Goal: Task Accomplishment & Management: Manage account settings

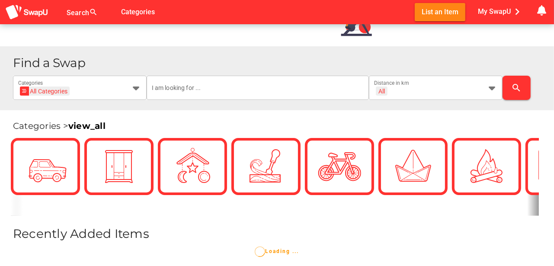
scroll to position [274, 0]
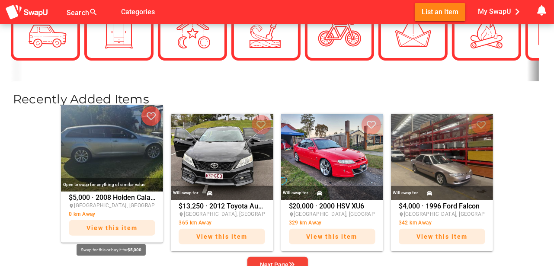
click at [111, 227] on span "View this item" at bounding box center [112, 227] width 51 height 7
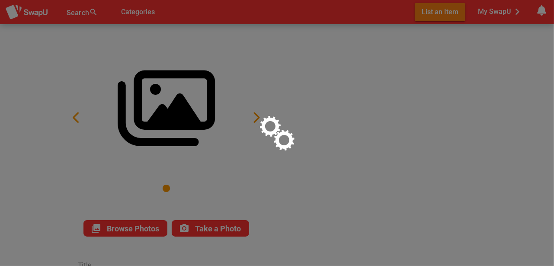
type input "2008 Holden Calais Wagon"
type textarea "Automatic Registered to August 20026 not perfect needs a little TLC sell $5000"
type input "5000"
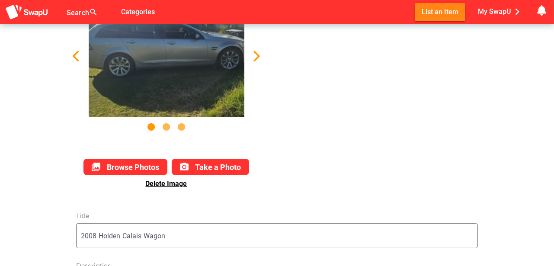
scroll to position [58, 0]
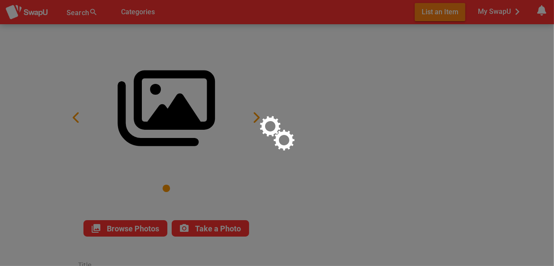
type input "2008 Holden Calais Wagon"
type textarea "Automatic Registered to August 20026 not perfect needs a little TLC sell $5000"
type input "5000"
type input "2008 Holden Calais Wagon"
type textarea "Automatic Registered to August 20026 not perfect needs a little TLC sell $5000"
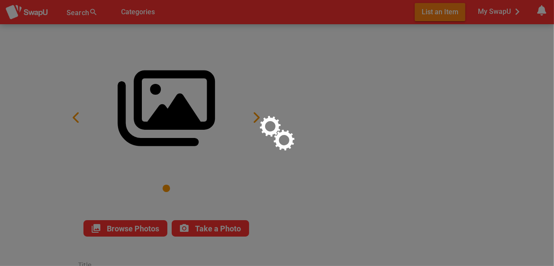
type input "5000"
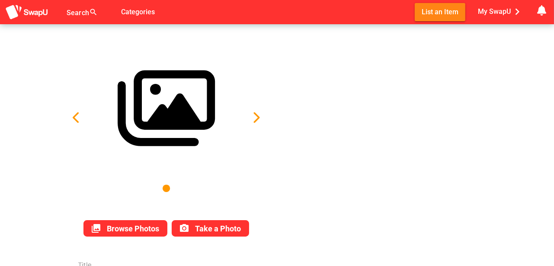
type input "2008 Holden Calais Wagon"
type textarea "Automatic Registered to August 20026 not perfect needs a little TLC sell $5000"
type input "5000"
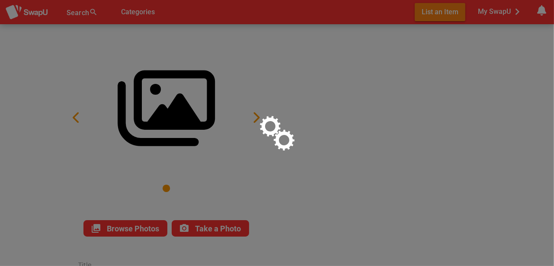
type input "2008 Holden Calais Wagon"
type textarea "Automatic Registered to August 20026 not perfect needs a little TLC sell $5000"
type input "5000"
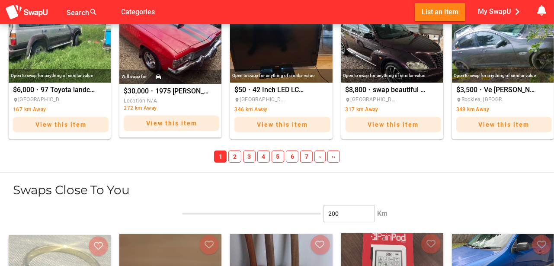
scroll to position [1037, 0]
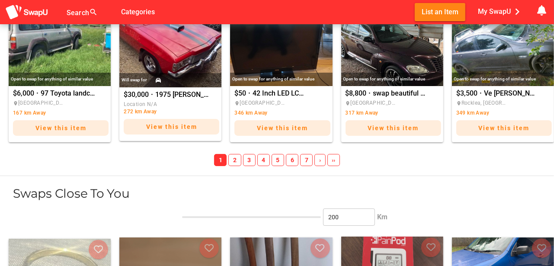
click at [319, 160] on span "›" at bounding box center [319, 160] width 11 height 12
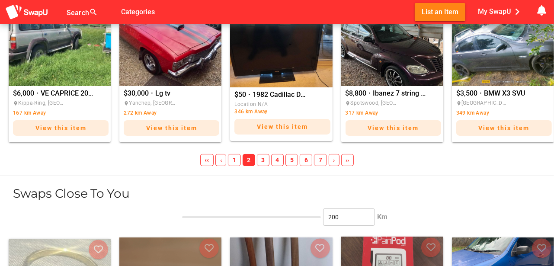
click at [319, 160] on span "7" at bounding box center [320, 160] width 13 height 12
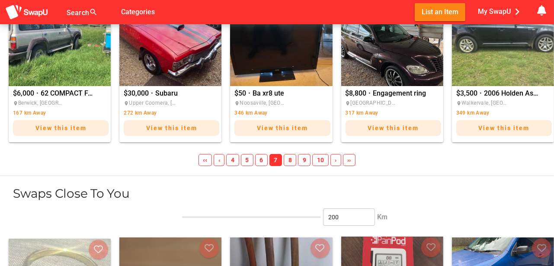
click at [319, 160] on span "10" at bounding box center [320, 160] width 16 height 12
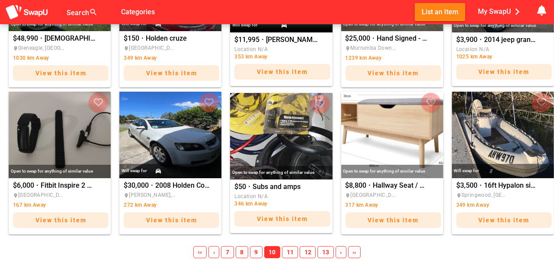
scroll to position [1023, 0]
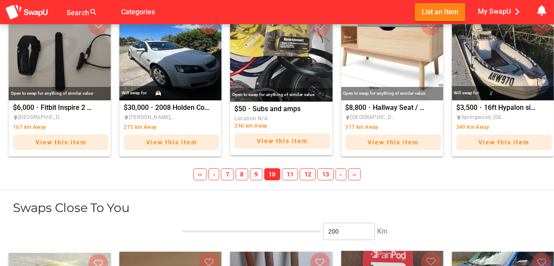
click at [290, 170] on span "11" at bounding box center [290, 174] width 16 height 12
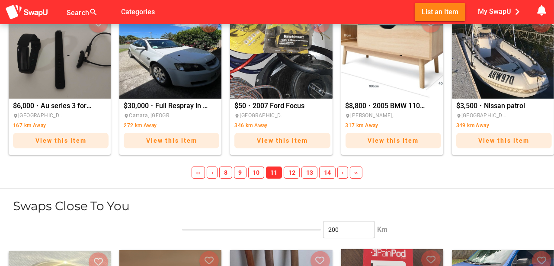
scroll to position [1021, 0]
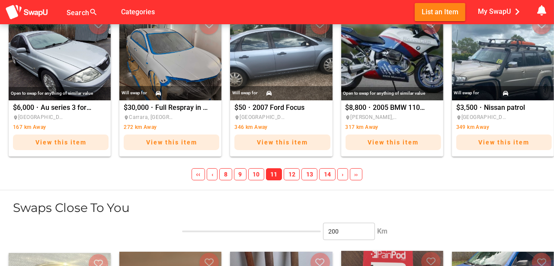
click at [292, 172] on span "12" at bounding box center [292, 174] width 16 height 12
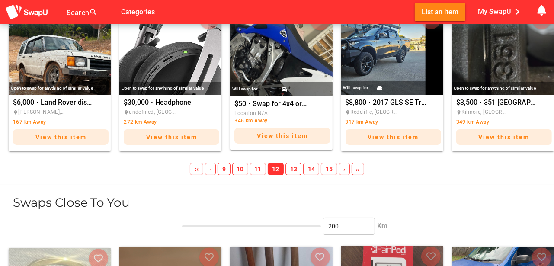
scroll to position [1080, 0]
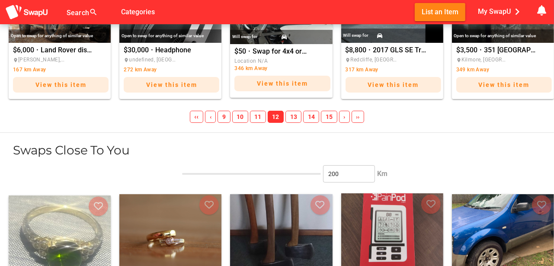
click at [294, 113] on span "13" at bounding box center [293, 117] width 16 height 12
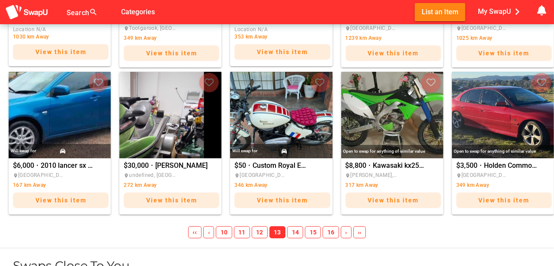
scroll to position [1037, 0]
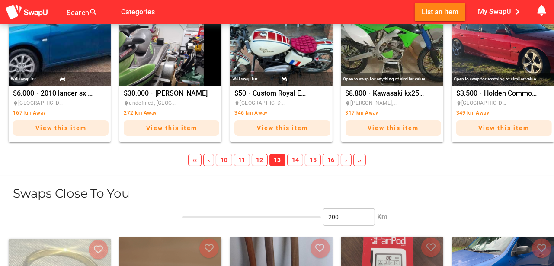
click at [295, 157] on span "14" at bounding box center [295, 160] width 16 height 12
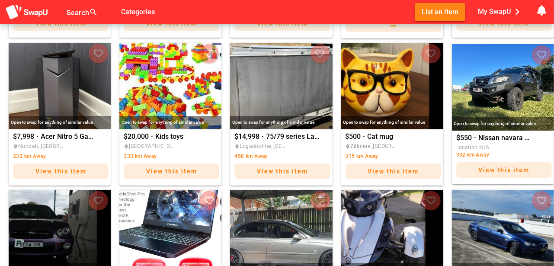
scroll to position [691, 0]
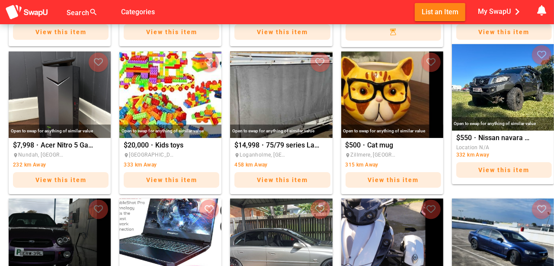
click at [475, 97] on img "Nissan navara st 2017" at bounding box center [503, 87] width 102 height 87
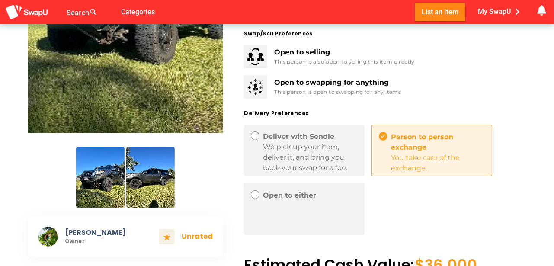
scroll to position [144, 0]
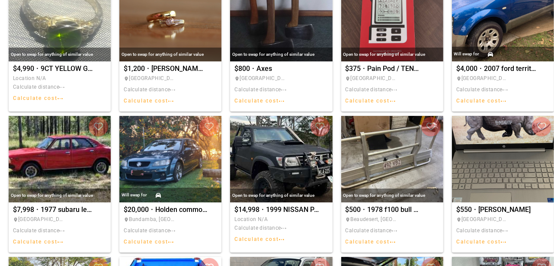
scroll to position [865, 0]
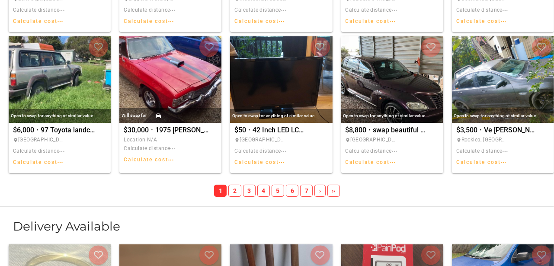
click at [318, 175] on div "Open to swap for anything of similar value $50 · 42 Inch LED LCD T.V. [GEOGRAPH…" at bounding box center [281, 104] width 102 height 141
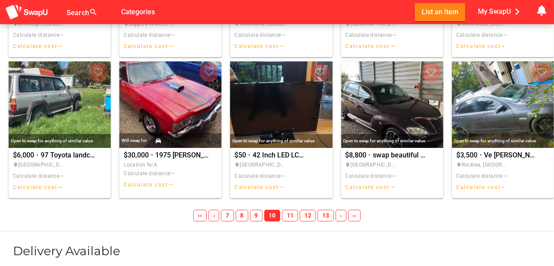
click at [329, 215] on span "13" at bounding box center [325, 216] width 16 height 12
click at [299, 215] on span "14" at bounding box center [295, 216] width 16 height 12
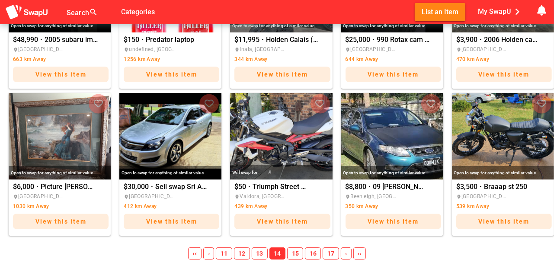
scroll to position [1649, 0]
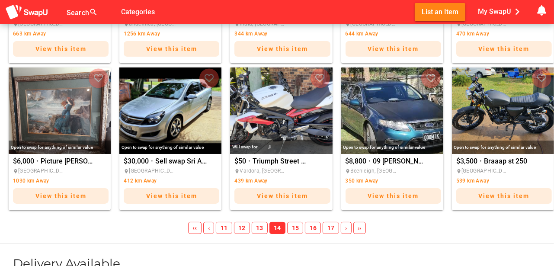
click at [297, 227] on span "15" at bounding box center [295, 228] width 16 height 12
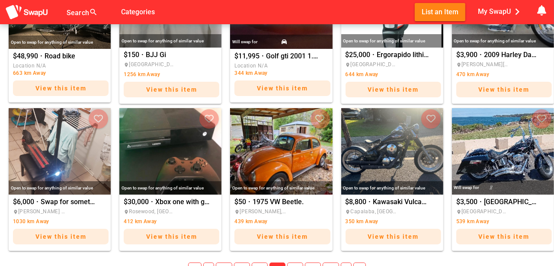
scroll to position [1694, 0]
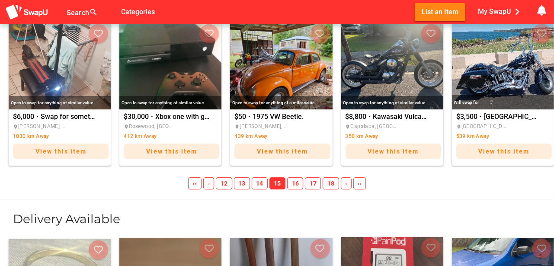
click at [295, 181] on span "16" at bounding box center [295, 183] width 16 height 12
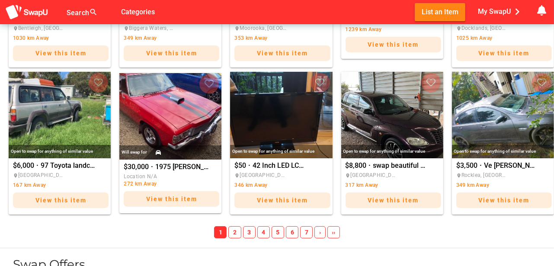
scroll to position [2315, 0]
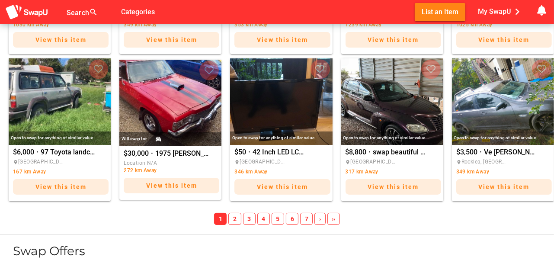
click at [320, 218] on span "›" at bounding box center [319, 219] width 11 height 12
click at [320, 218] on span "7" at bounding box center [320, 219] width 13 height 12
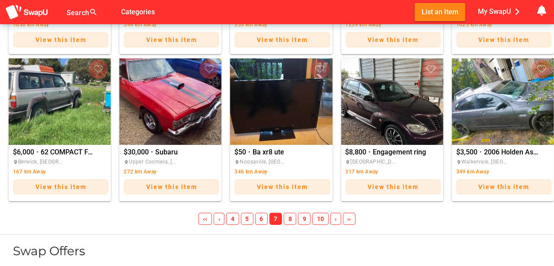
click at [320, 218] on span "10" at bounding box center [320, 219] width 16 height 12
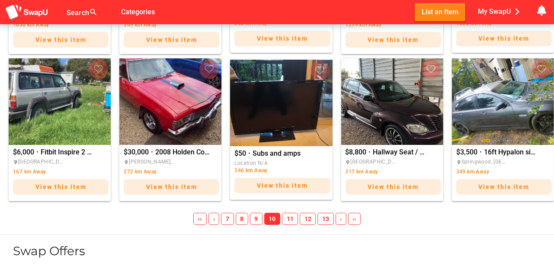
click at [331, 217] on span "13" at bounding box center [325, 219] width 16 height 12
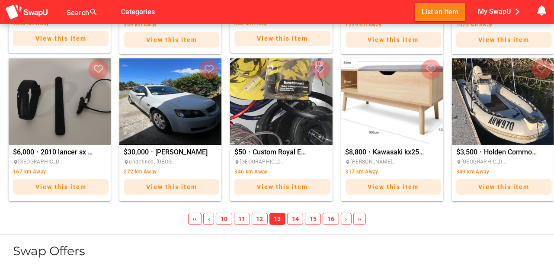
click at [331, 217] on span "16" at bounding box center [331, 219] width 16 height 12
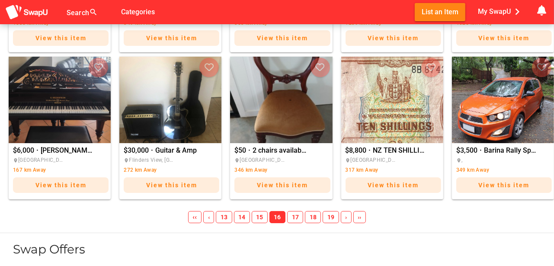
click at [344, 216] on span "›" at bounding box center [346, 217] width 11 height 12
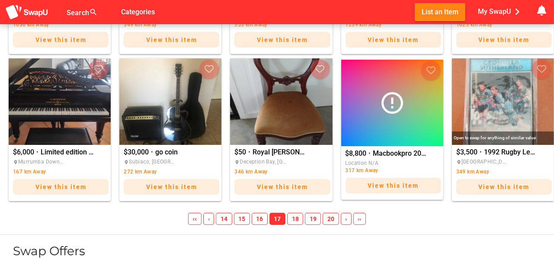
click at [314, 216] on span "19" at bounding box center [313, 219] width 16 height 12
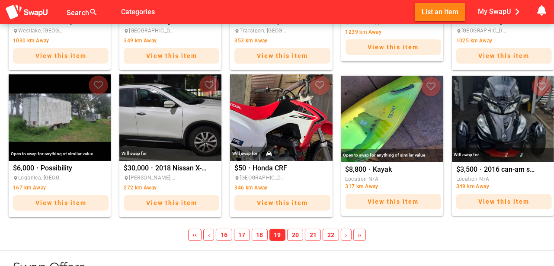
scroll to position [2301, 0]
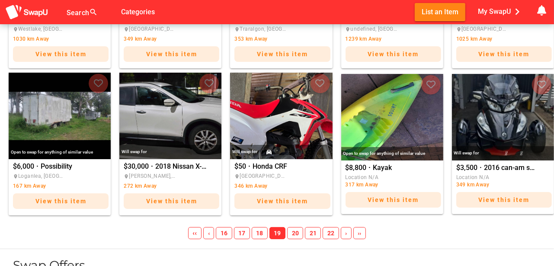
click at [299, 232] on span "20" at bounding box center [295, 233] width 16 height 12
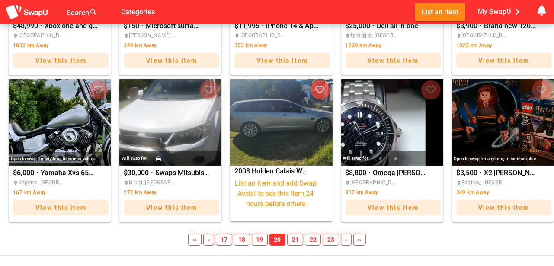
scroll to position [2315, 0]
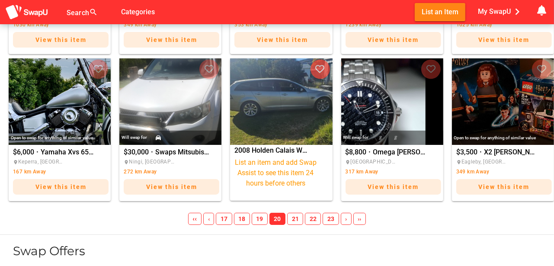
click at [297, 218] on span "21" at bounding box center [295, 219] width 16 height 12
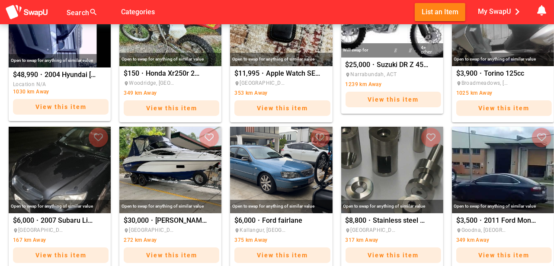
scroll to position [2288, 0]
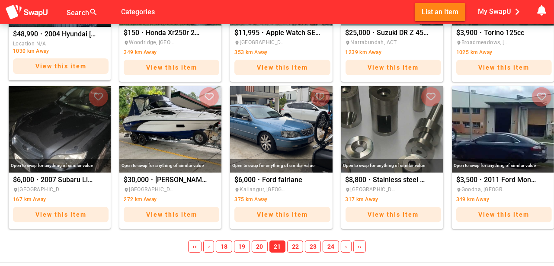
click at [292, 243] on span "22" at bounding box center [295, 246] width 16 height 12
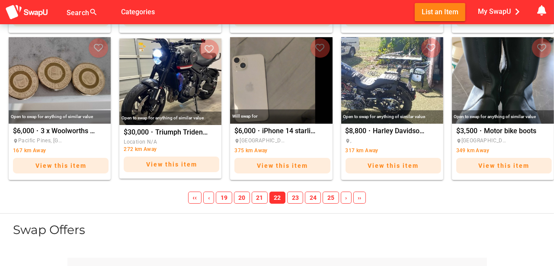
scroll to position [2359, 0]
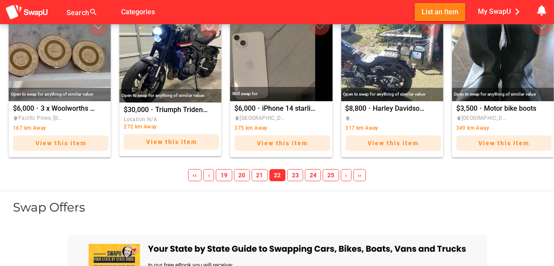
click at [296, 172] on span "23" at bounding box center [295, 175] width 16 height 12
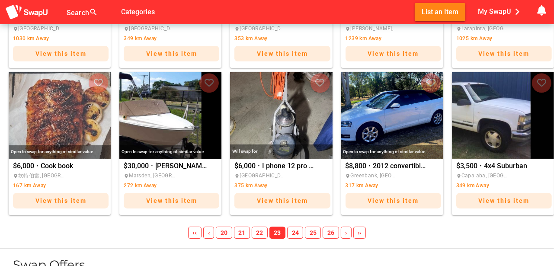
scroll to position [2301, 0]
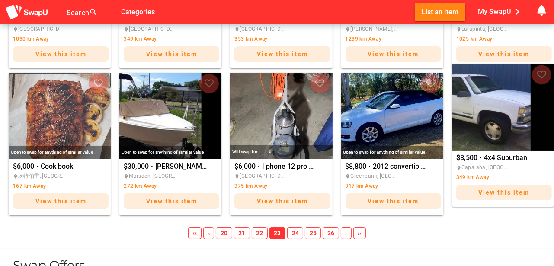
click at [494, 109] on img "4x4 Suburban" at bounding box center [503, 107] width 102 height 87
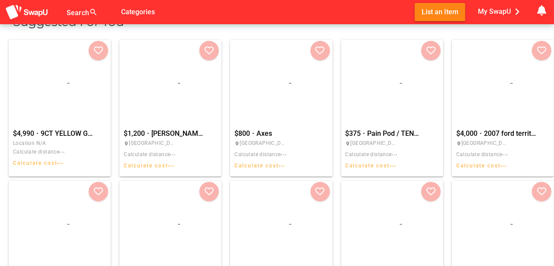
scroll to position [1359, 0]
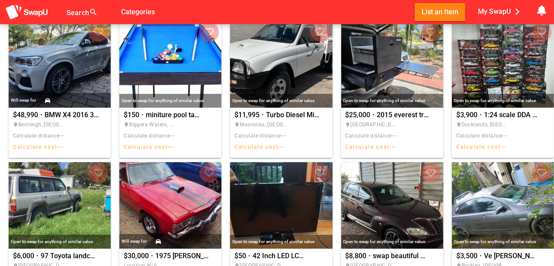
drag, startPoint x: 332, startPoint y: 130, endPoint x: 316, endPoint y: 130, distance: 15.6
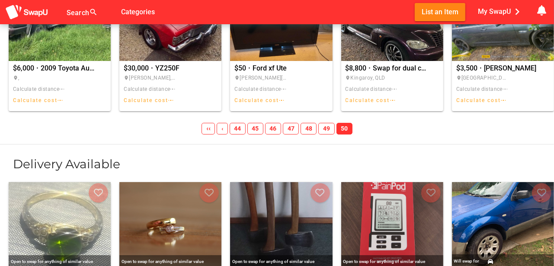
click at [238, 128] on span "44" at bounding box center [238, 129] width 16 height 12
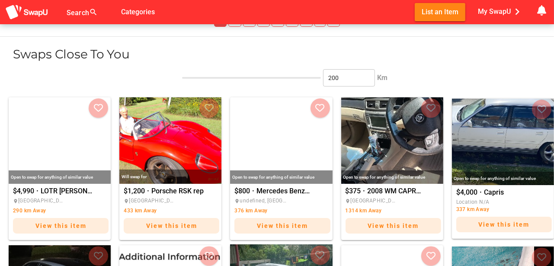
scroll to position [1165, 0]
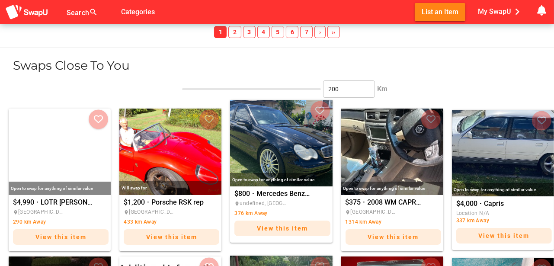
click at [279, 162] on img "Mercedes Benz C200 Kompressor" at bounding box center [281, 143] width 102 height 87
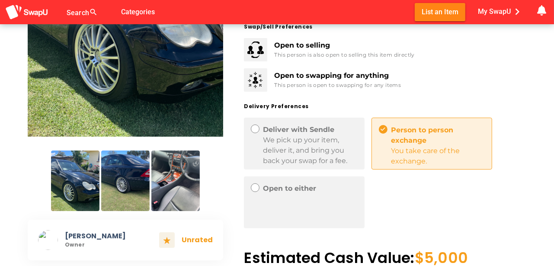
scroll to position [173, 0]
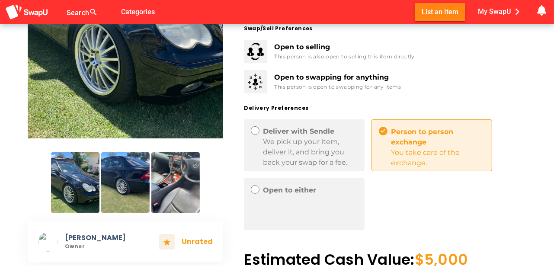
click at [126, 192] on img at bounding box center [125, 182] width 48 height 61
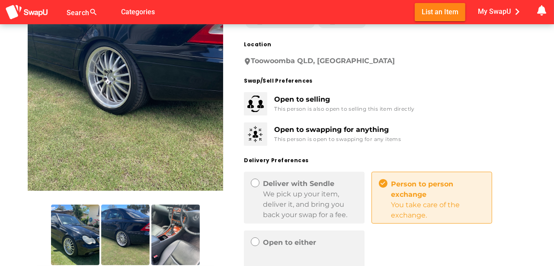
scroll to position [130, 0]
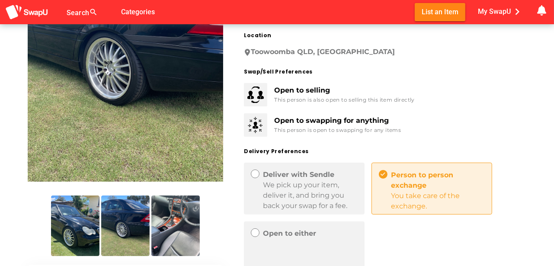
click at [174, 221] on img at bounding box center [175, 226] width 48 height 61
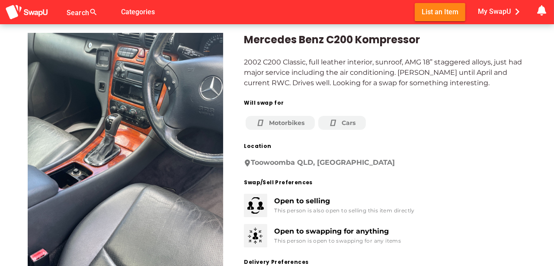
scroll to position [14, 0]
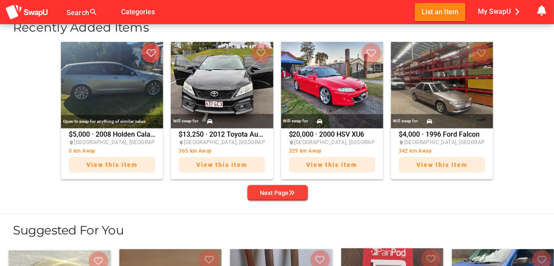
scroll to position [346, 0]
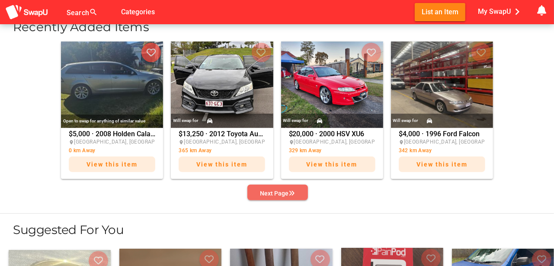
click at [287, 193] on div "Next Page" at bounding box center [277, 193] width 35 height 10
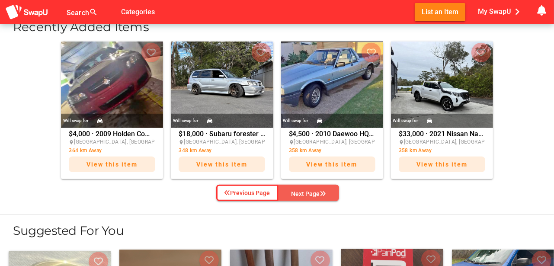
click at [315, 191] on div "Next Page" at bounding box center [309, 194] width 35 height 10
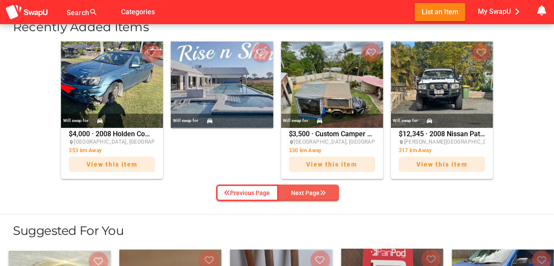
click at [315, 191] on div "Next Page" at bounding box center [309, 193] width 35 height 10
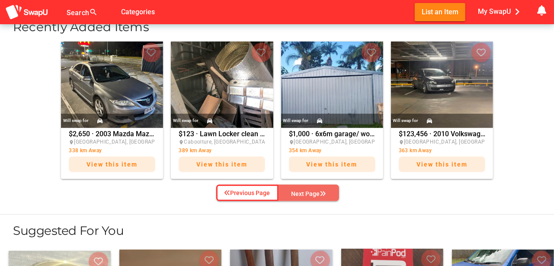
click at [315, 191] on div "Next Page" at bounding box center [309, 194] width 35 height 10
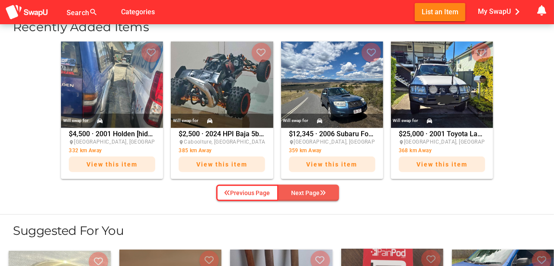
click at [313, 189] on div "Next Page" at bounding box center [309, 193] width 35 height 10
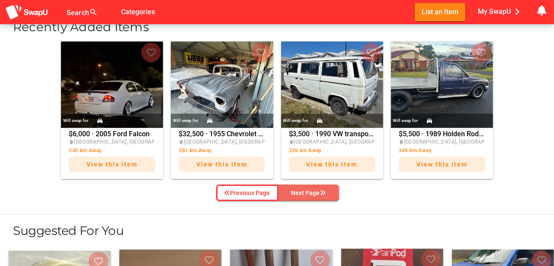
click at [313, 189] on div "Next Page" at bounding box center [309, 193] width 35 height 10
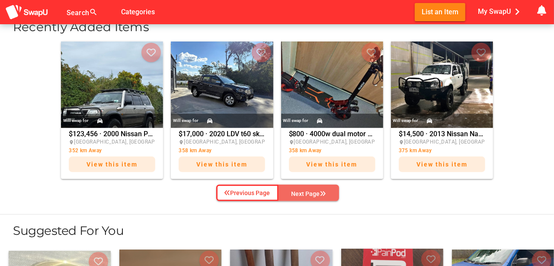
click at [313, 189] on div "Next Page" at bounding box center [309, 194] width 35 height 10
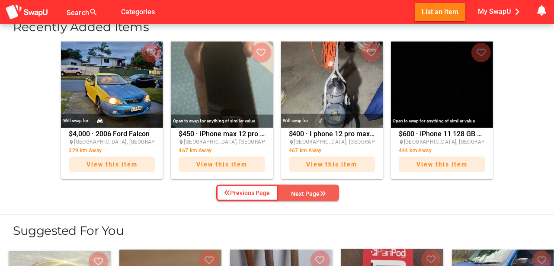
click at [313, 196] on div "Next Page" at bounding box center [309, 194] width 35 height 10
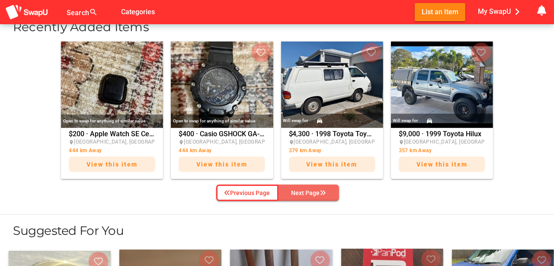
click at [311, 190] on div "Next Page" at bounding box center [309, 193] width 35 height 10
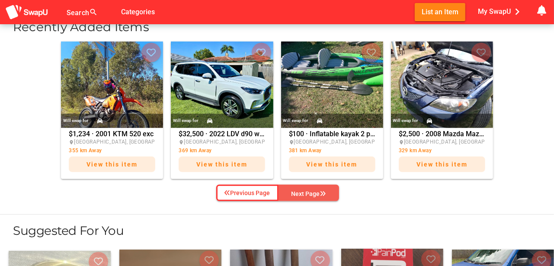
click at [307, 192] on div "Next Page" at bounding box center [309, 194] width 35 height 10
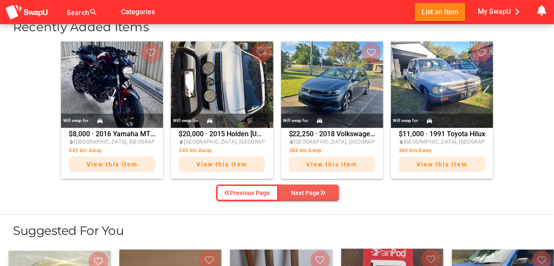
click at [306, 190] on div "Next Page" at bounding box center [309, 193] width 35 height 10
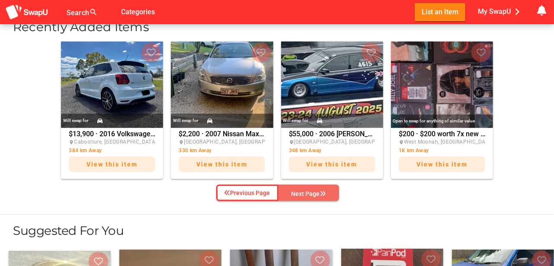
click at [321, 196] on div "Next Page" at bounding box center [309, 194] width 35 height 10
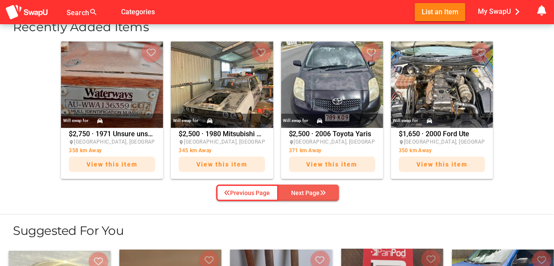
click at [311, 189] on div "Next Page" at bounding box center [309, 193] width 35 height 10
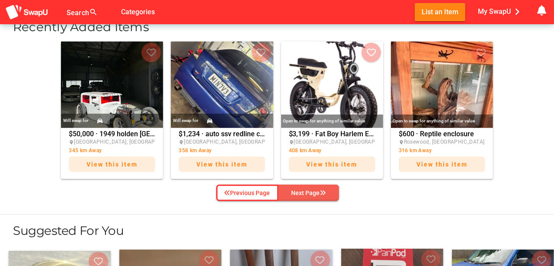
click at [305, 191] on div "Next Page" at bounding box center [309, 193] width 35 height 10
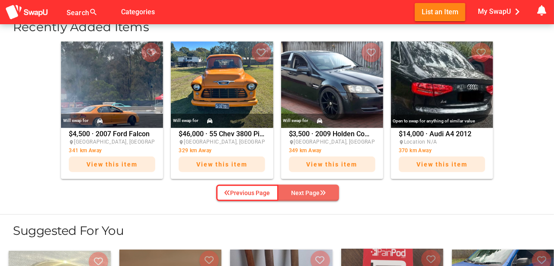
click at [306, 189] on div "Next Page" at bounding box center [309, 193] width 35 height 10
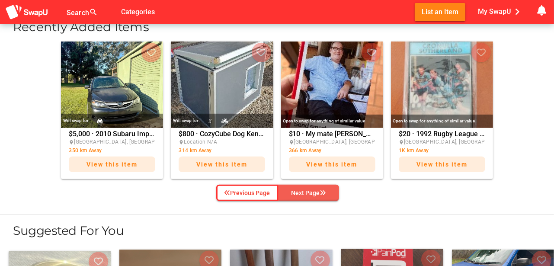
click at [303, 192] on div "Next Page" at bounding box center [309, 193] width 35 height 10
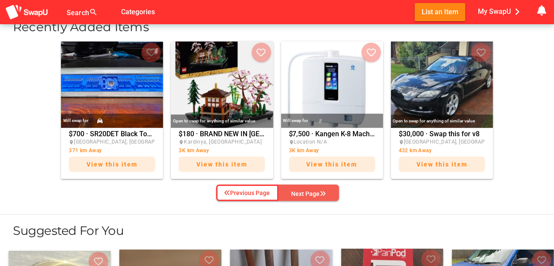
click at [300, 191] on div "Next Page" at bounding box center [309, 194] width 35 height 10
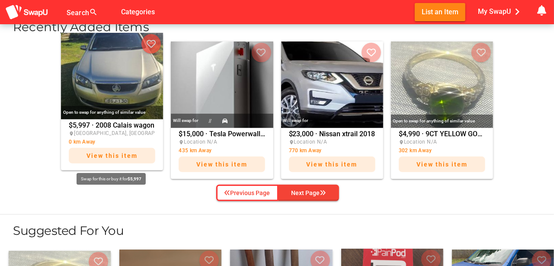
click at [110, 148] on div "View this item" at bounding box center [112, 156] width 87 height 16
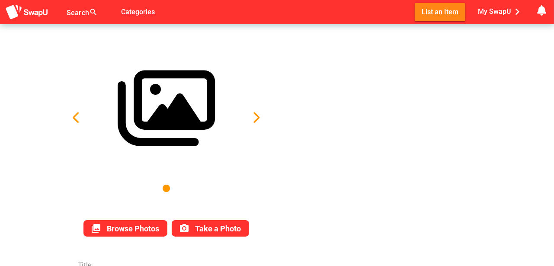
type input "2008 Calais wagon"
type textarea "VE V6 auto tow bar 6 stack cd player GPS Near new tyres brake pads replaced oil…"
type input "5997"
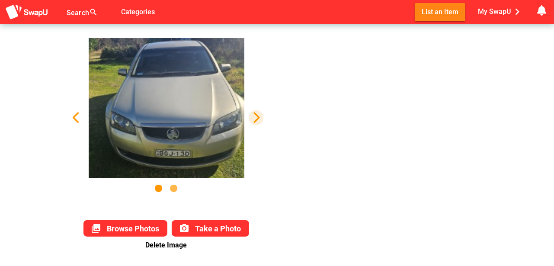
click at [256, 118] on icon "button" at bounding box center [256, 118] width 12 height 12
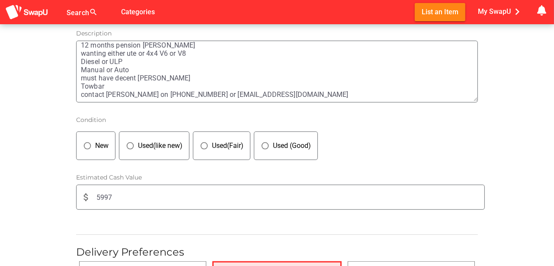
scroll to position [295, 0]
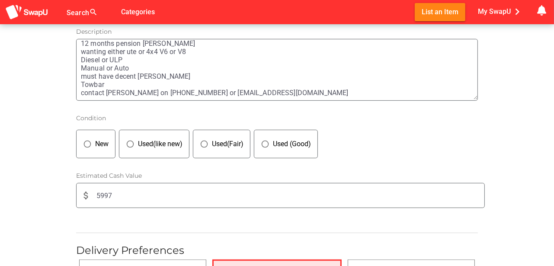
drag, startPoint x: 144, startPoint y: 80, endPoint x: 148, endPoint y: 77, distance: 5.2
click at [145, 78] on textarea "VE V6 auto tow bar 6 stack cd player GPS Near new tyres brake pads replaced oil…" at bounding box center [279, 69] width 397 height 59
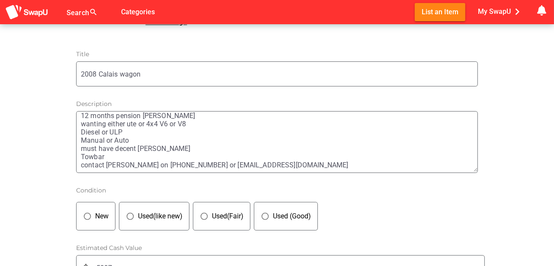
scroll to position [147, 0]
click at [205, 215] on icon "panorama_fish_eye" at bounding box center [204, 216] width 9 height 9
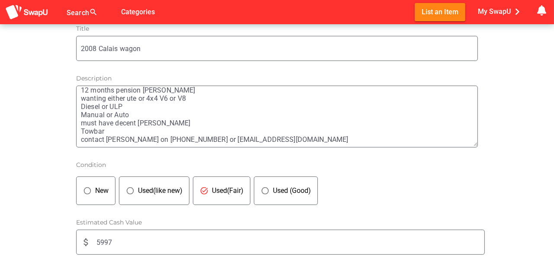
scroll to position [252, 0]
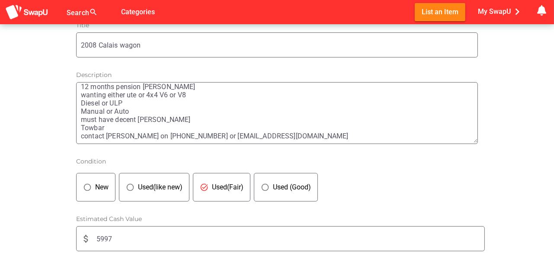
click at [119, 236] on input "5997" at bounding box center [290, 239] width 388 height 24
type input "5"
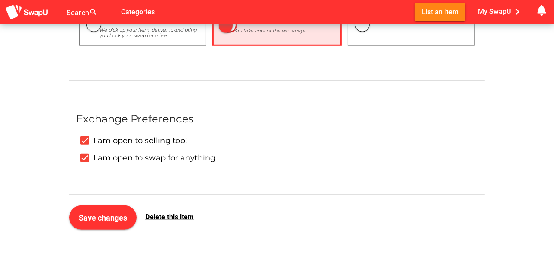
scroll to position [612, 0]
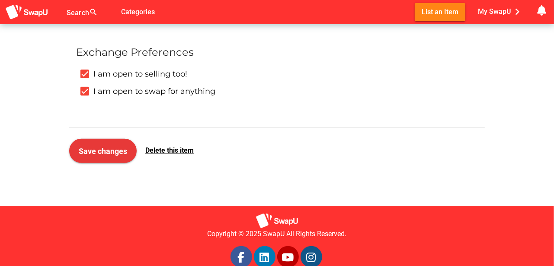
type input "4995"
click at [92, 149] on span "Save changes" at bounding box center [103, 151] width 48 height 9
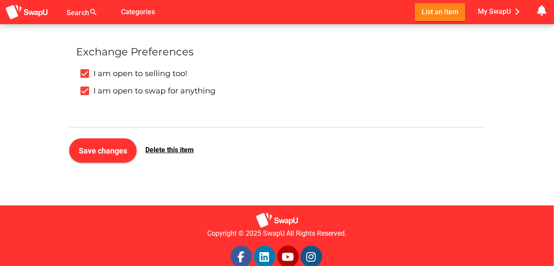
scroll to position [0, 0]
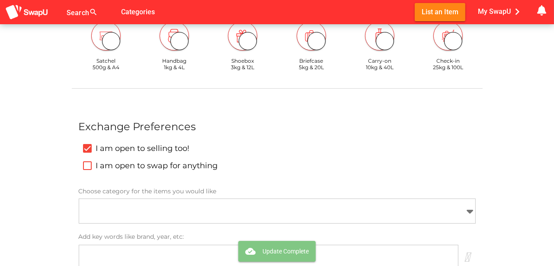
type input "2008 Calais wagon"
type textarea "VE V6 auto tow bar 6 stack cd player GPS Near new tyres brake pads replaced oil…"
type input "4995"
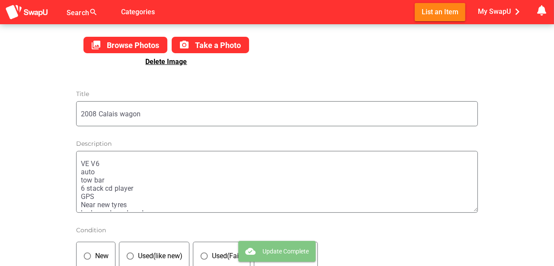
scroll to position [180, 0]
